Goal: Check status: Check status

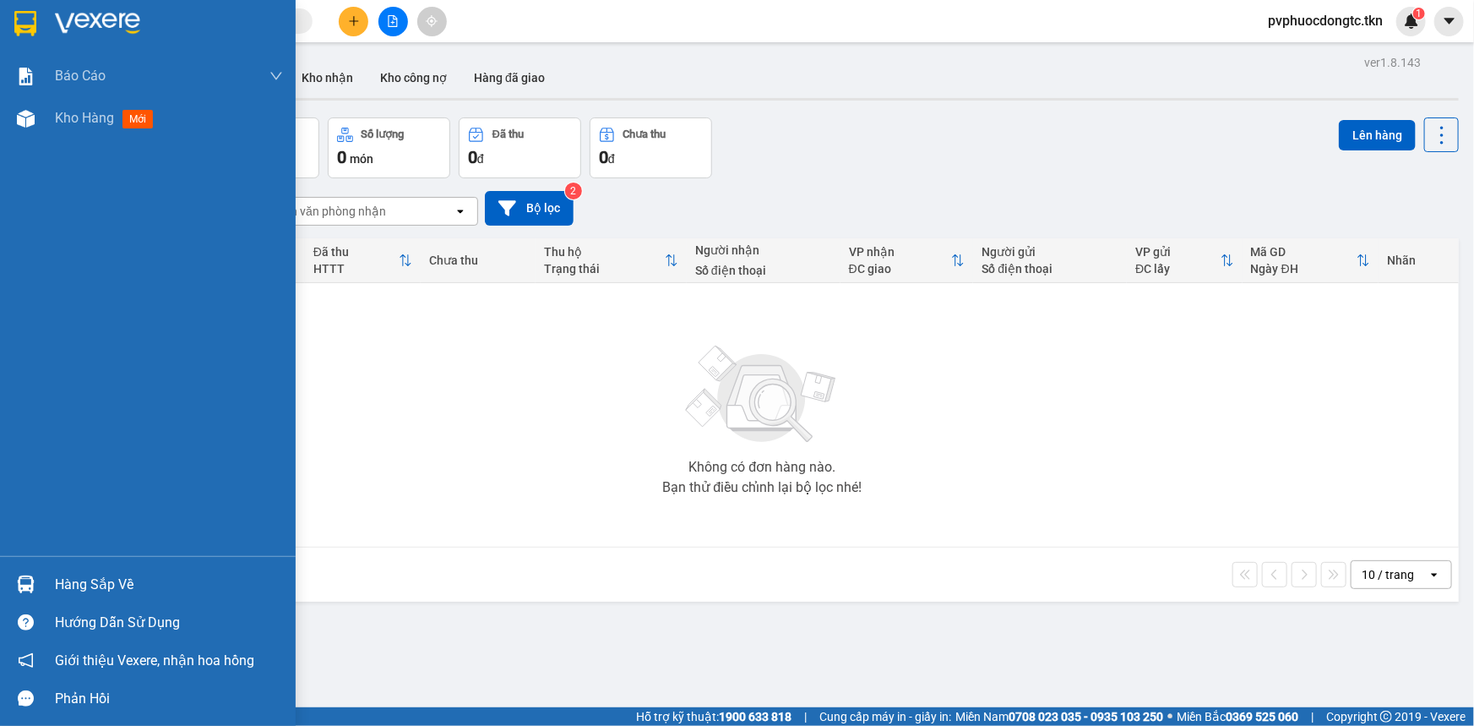
click at [90, 576] on div "Hàng sắp về" at bounding box center [169, 584] width 228 height 25
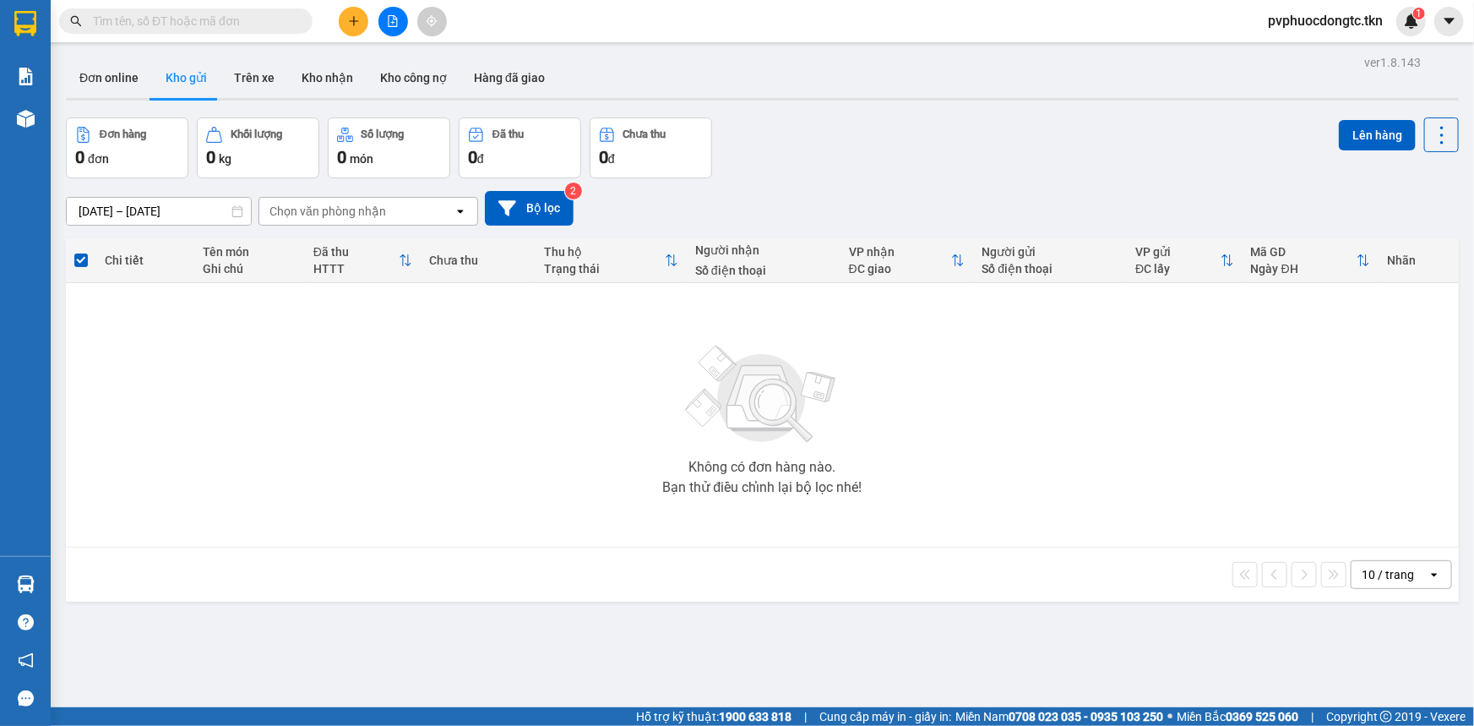
click at [459, 410] on section "Kết quả tìm kiếm ( 0 ) Bộ lọc No Data pvphuocdongtc.tkn 1 Báo cáo Mẫu 1: Báo cá…" at bounding box center [737, 363] width 1474 height 726
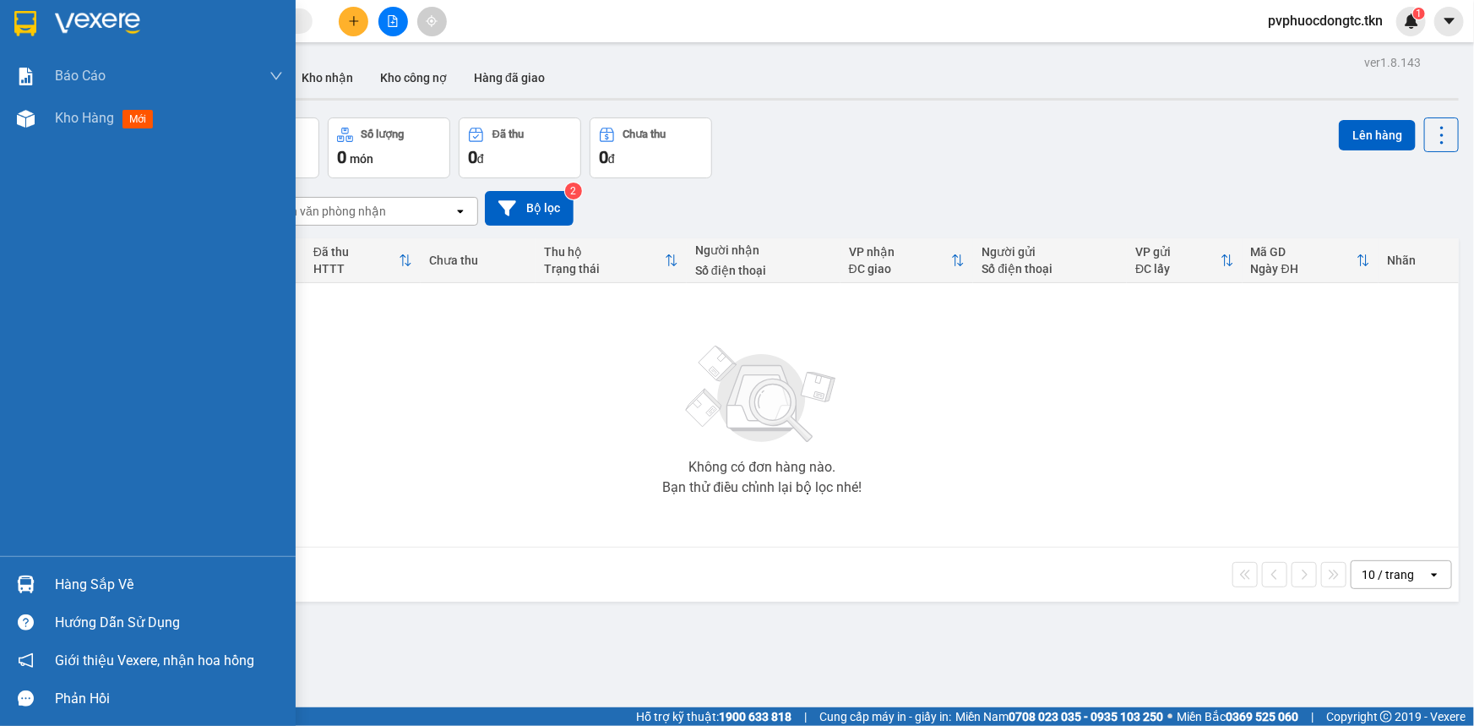
click at [76, 570] on div "Hàng sắp về" at bounding box center [148, 584] width 296 height 38
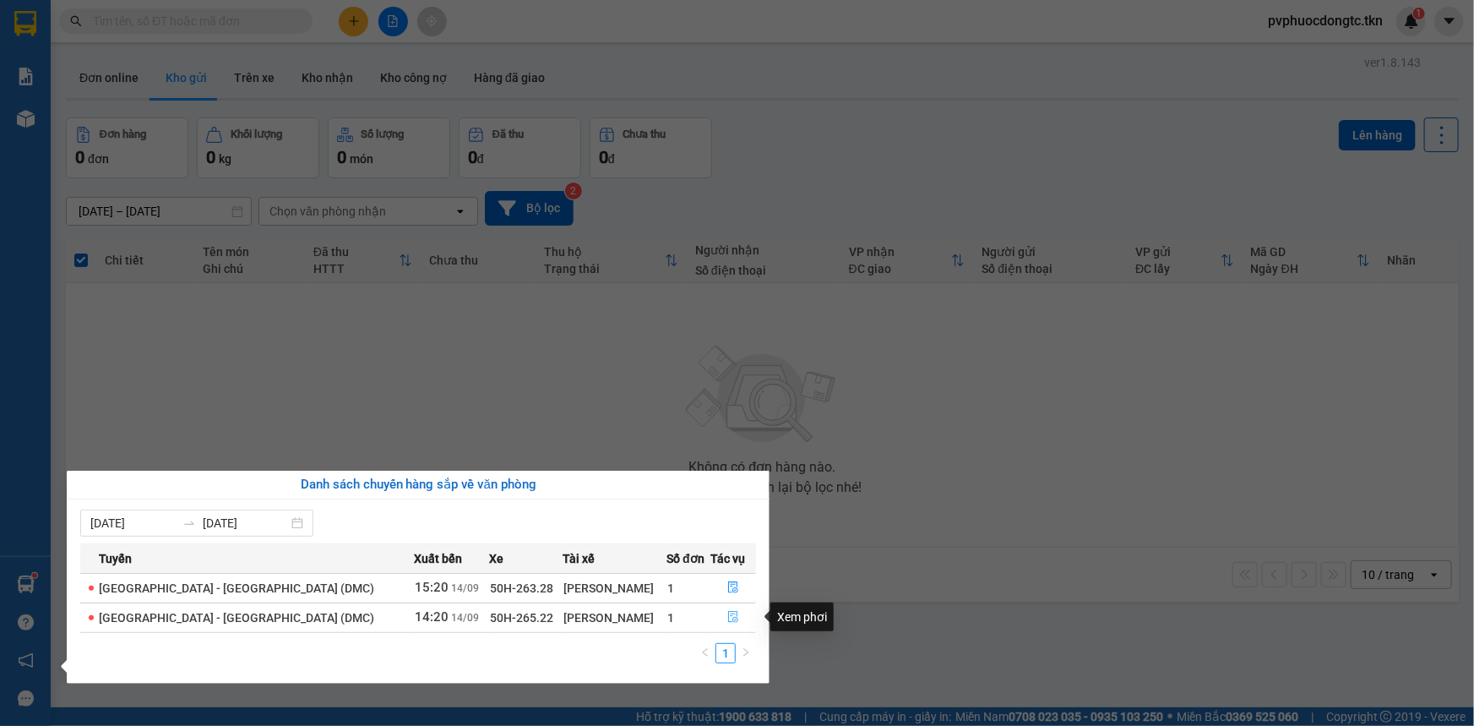
click at [711, 611] on button "button" at bounding box center [733, 617] width 44 height 27
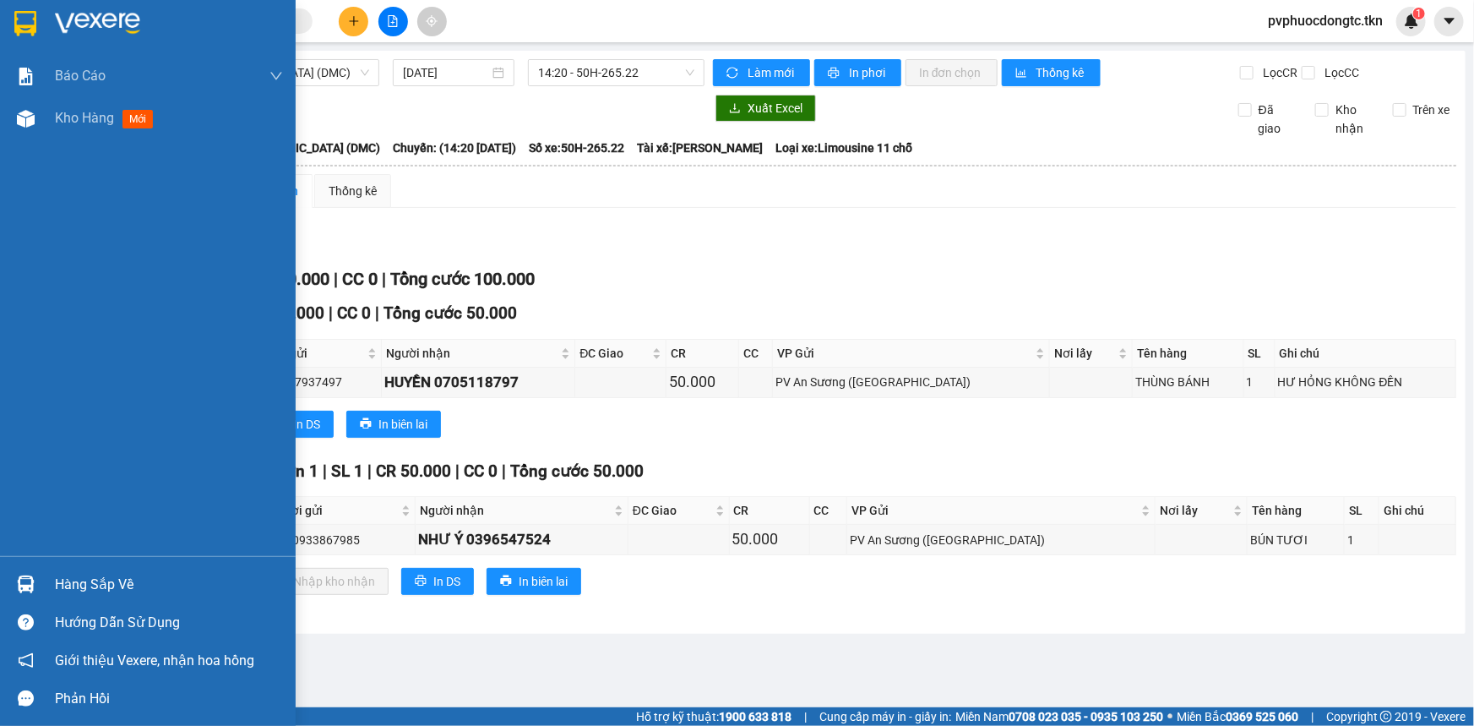
click at [102, 587] on div "Hàng sắp về" at bounding box center [169, 584] width 228 height 25
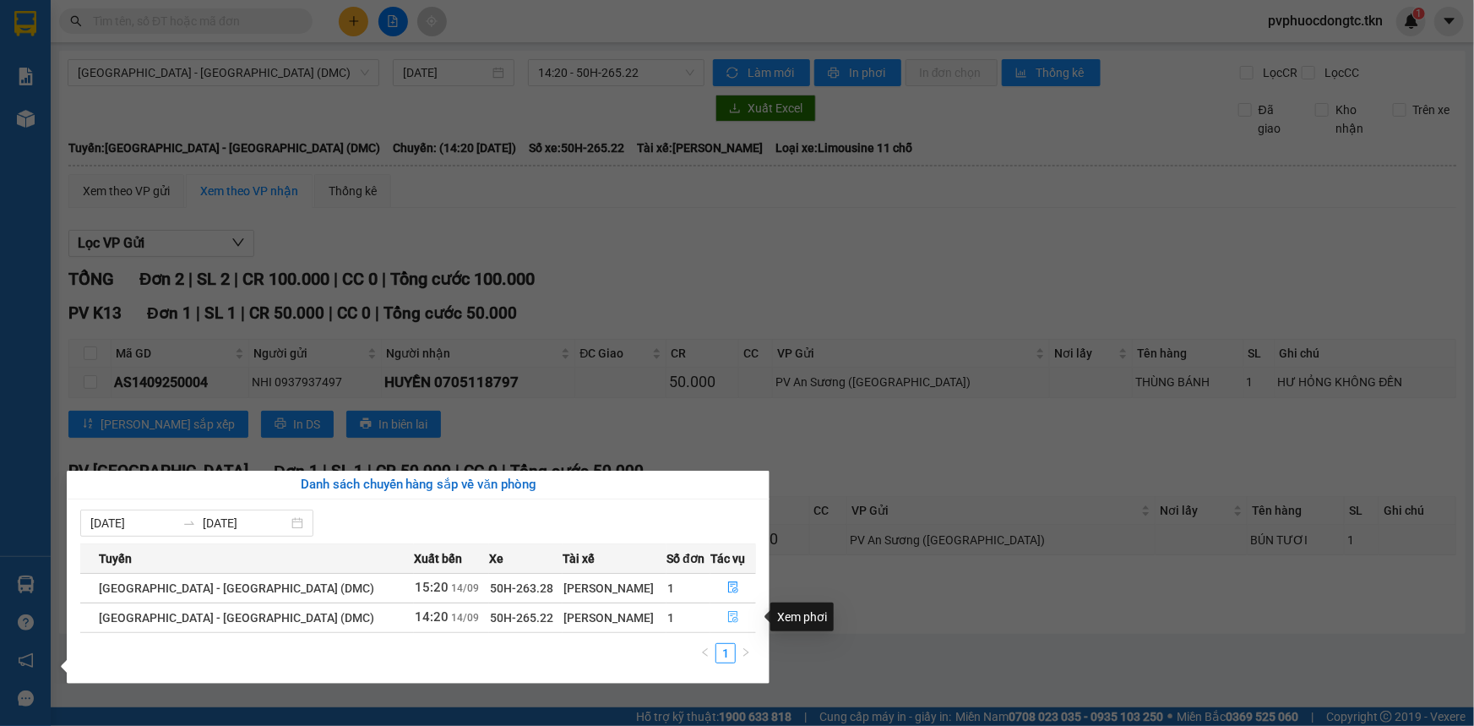
click at [711, 615] on button "button" at bounding box center [733, 617] width 44 height 27
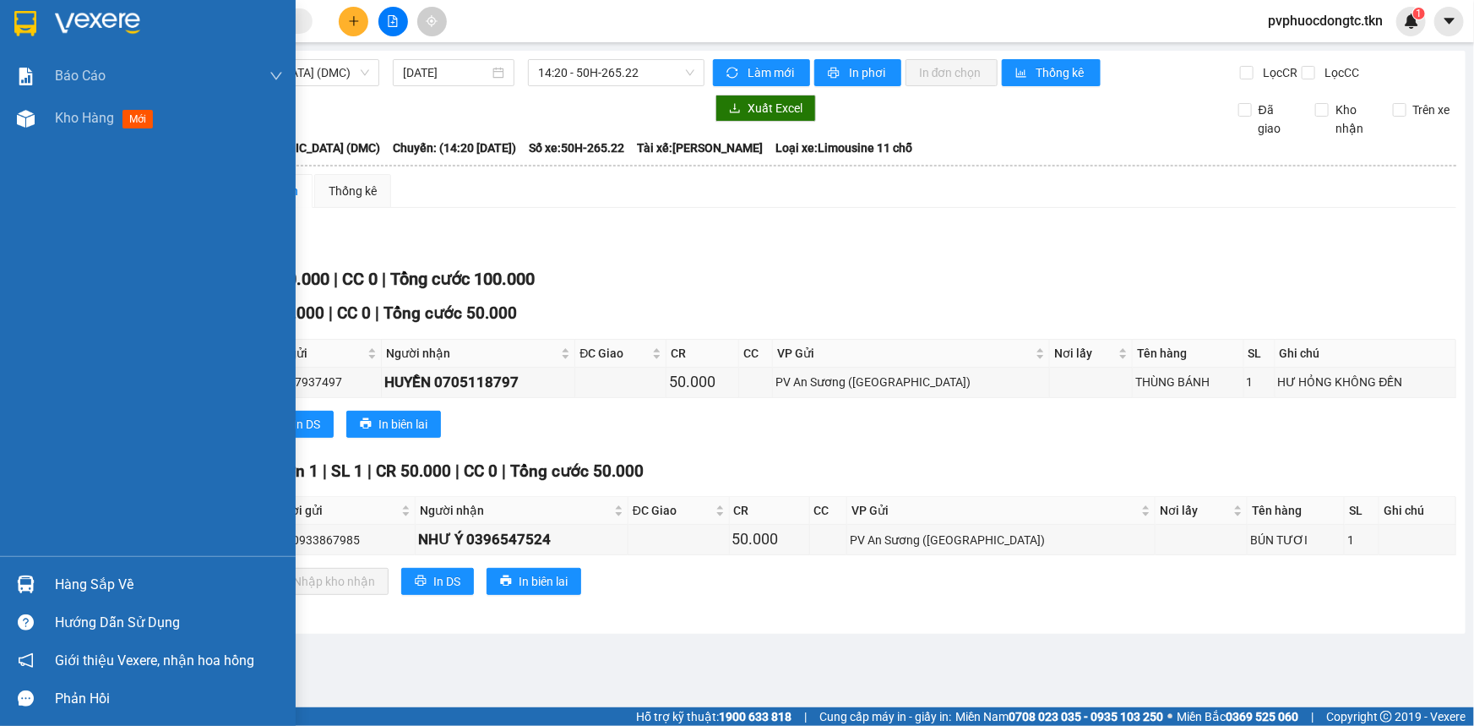
click at [95, 576] on div "Hàng sắp về" at bounding box center [169, 584] width 228 height 25
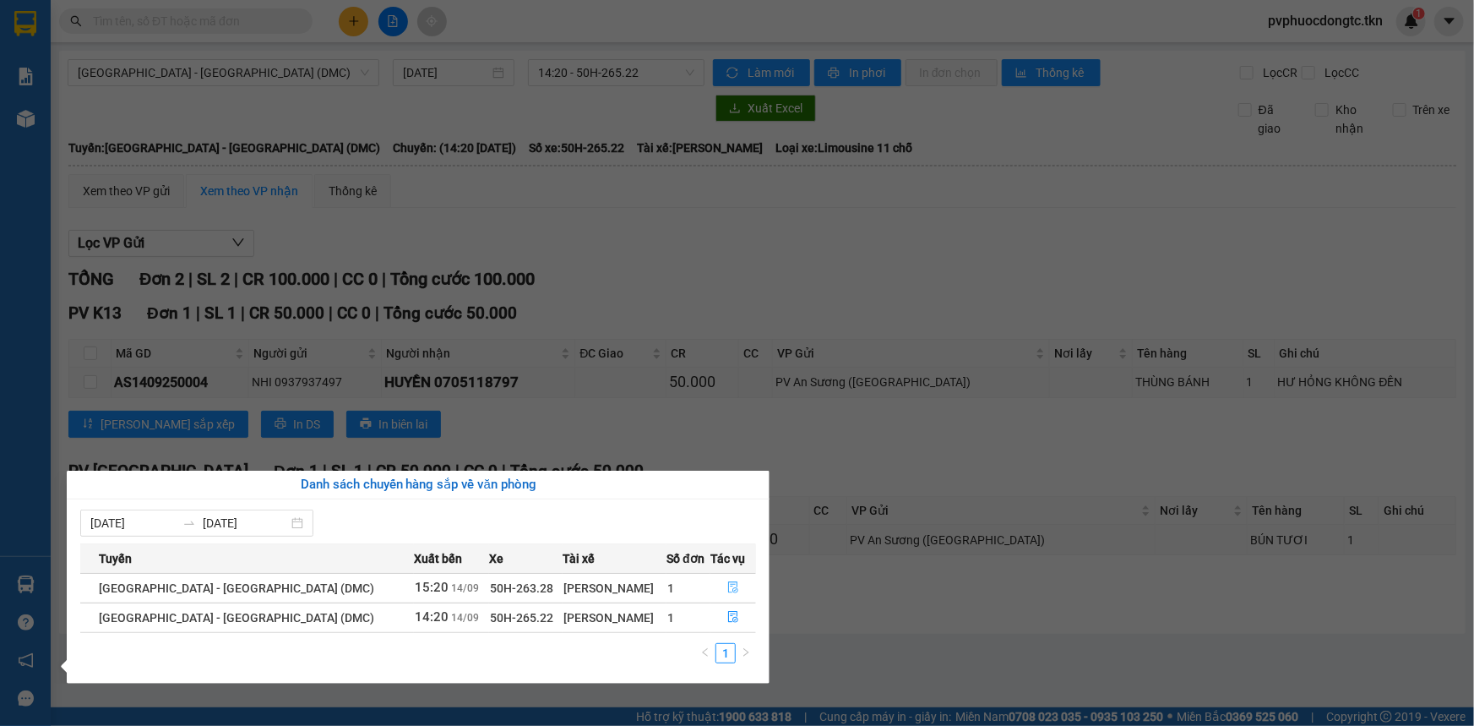
click at [731, 580] on button "button" at bounding box center [733, 588] width 44 height 27
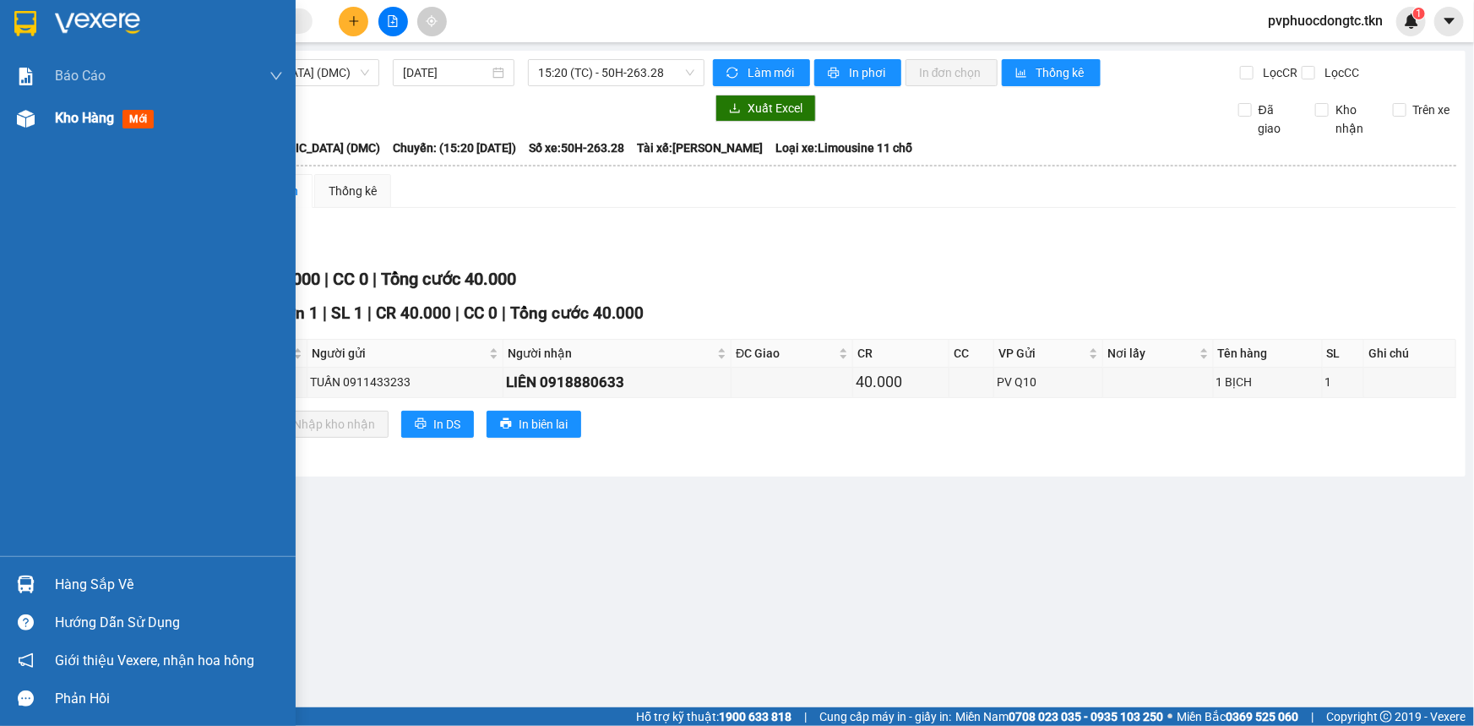
click at [47, 126] on div "Kho hàng mới" at bounding box center [148, 118] width 296 height 42
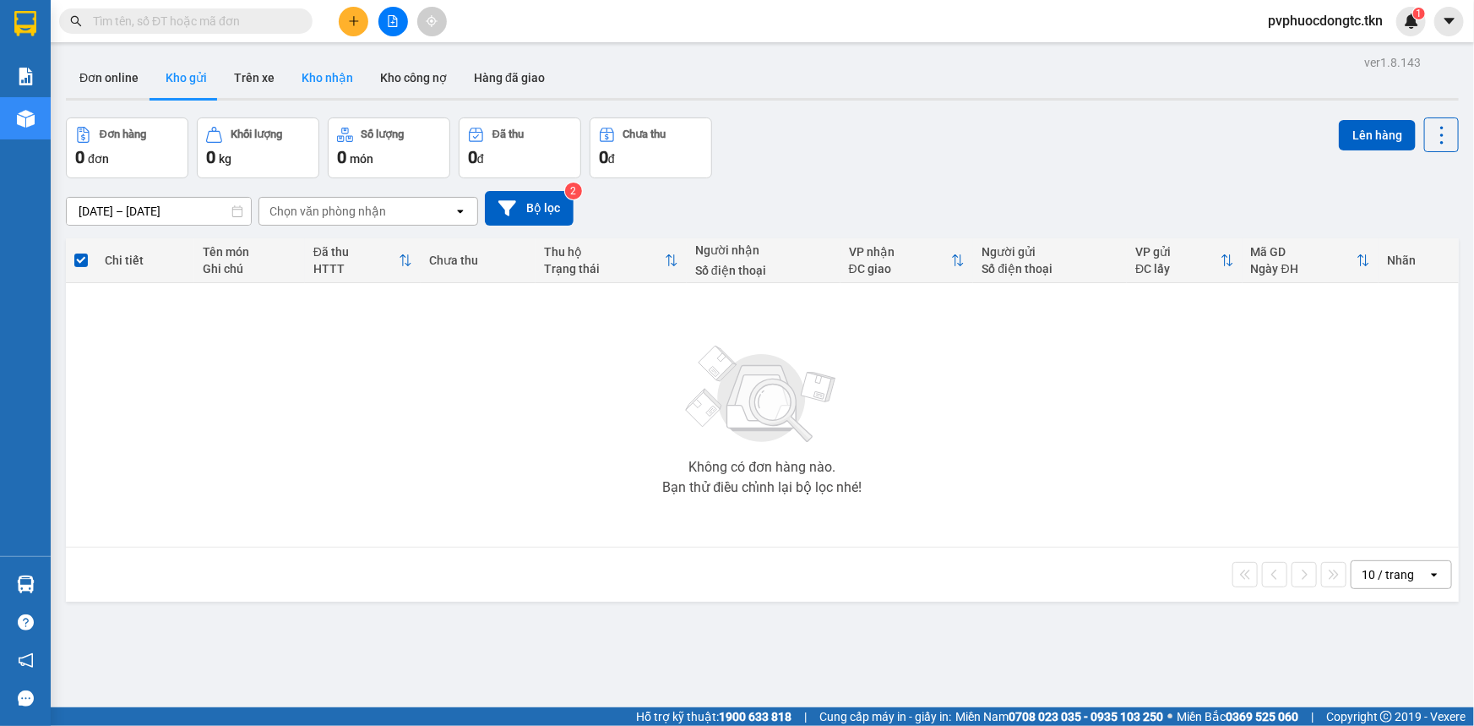
click at [336, 76] on button "Kho nhận" at bounding box center [327, 77] width 79 height 41
